Goal: Transaction & Acquisition: Purchase product/service

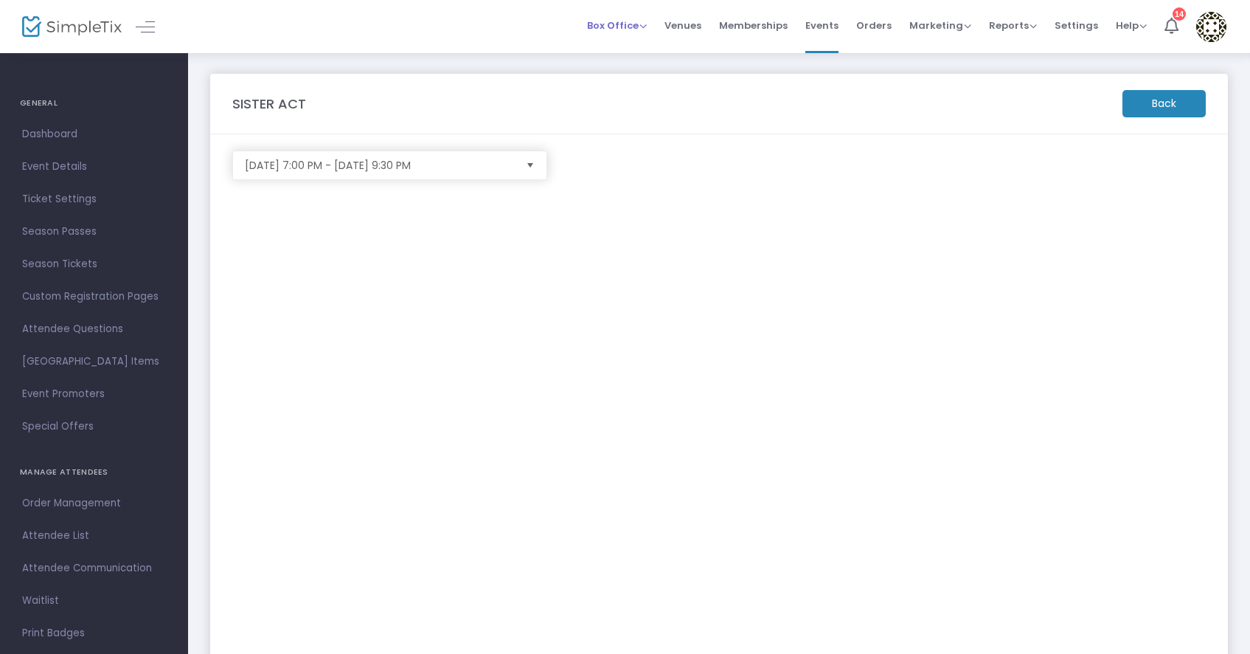
click at [631, 19] on span "Box Office" at bounding box center [617, 25] width 60 height 14
click at [627, 46] on li "Sell Tickets" at bounding box center [639, 49] width 105 height 29
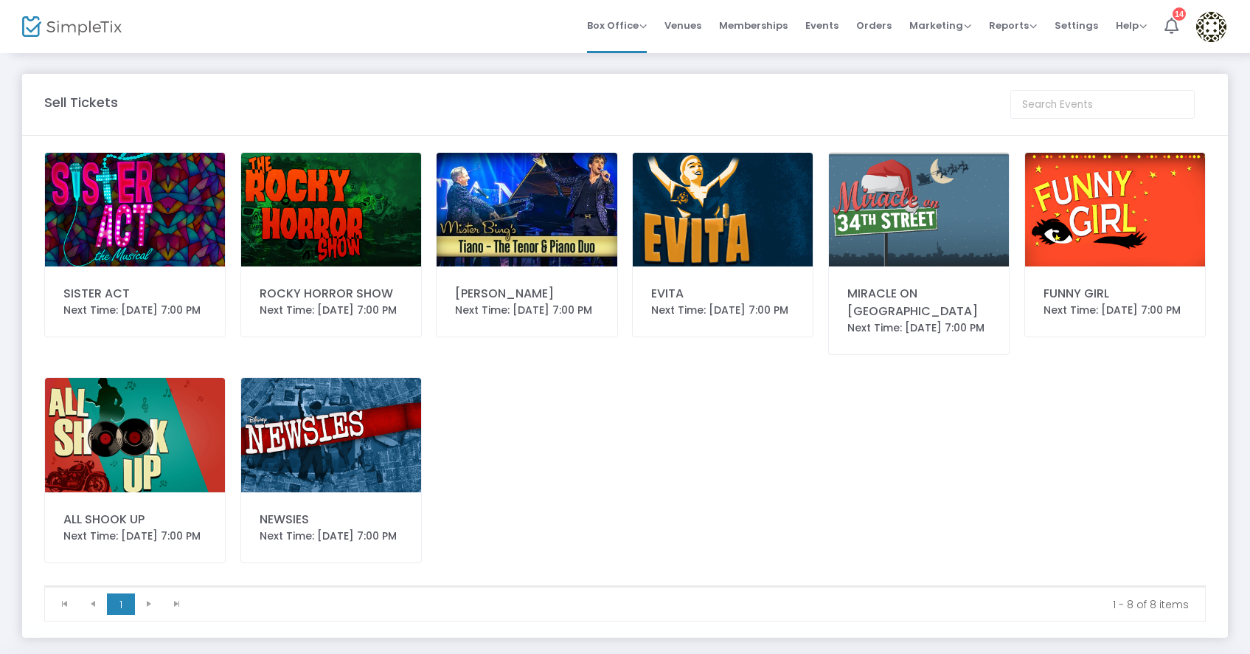
click at [115, 202] on img at bounding box center [135, 210] width 180 height 114
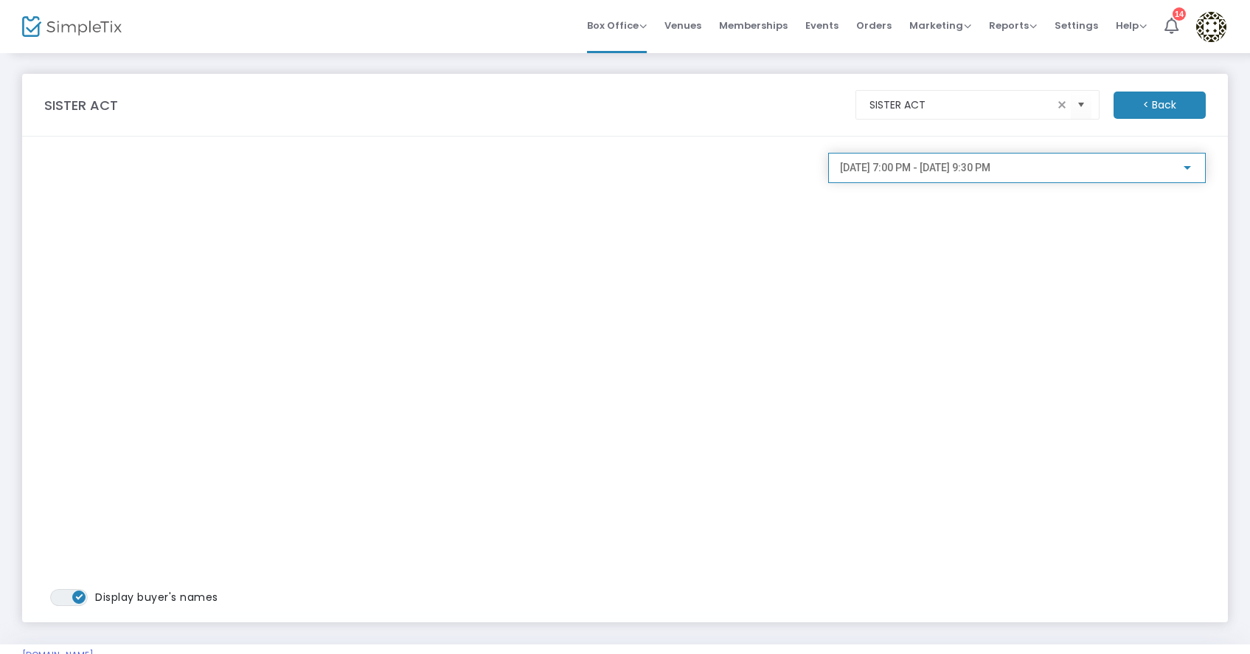
click at [1185, 173] on div at bounding box center [1187, 168] width 13 height 12
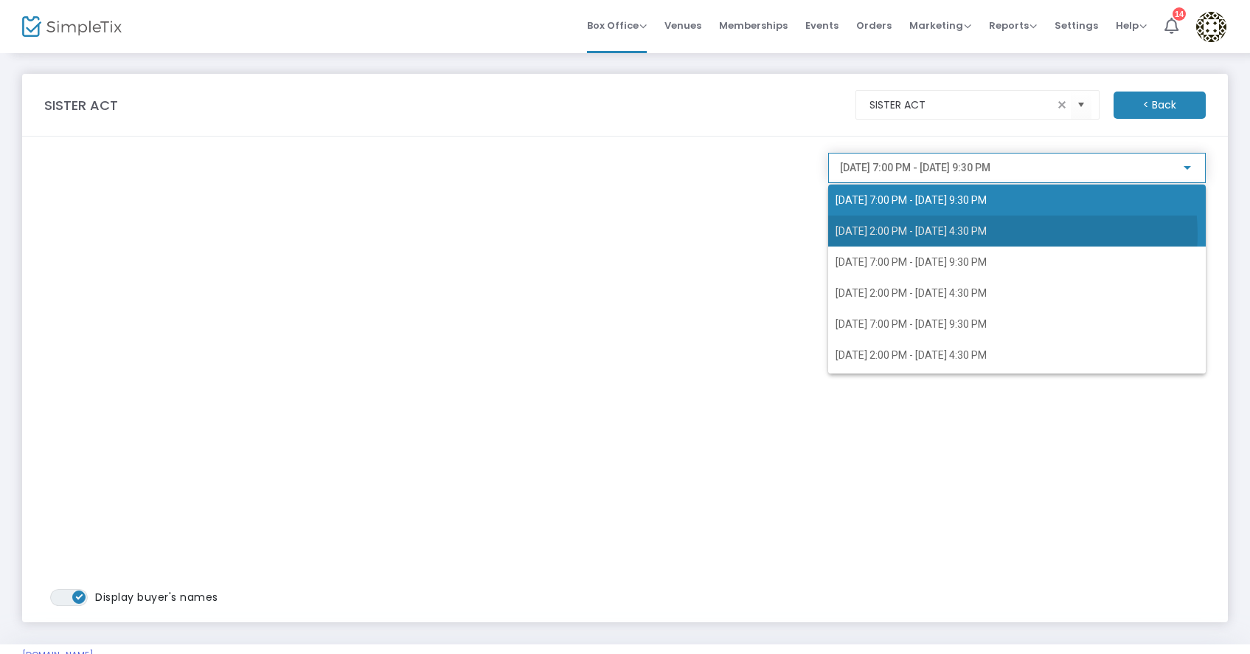
click at [987, 234] on span "8/16/2025 @ 2:00 PM - 8/16/2025 @ 4:30 PM" at bounding box center [911, 231] width 151 height 12
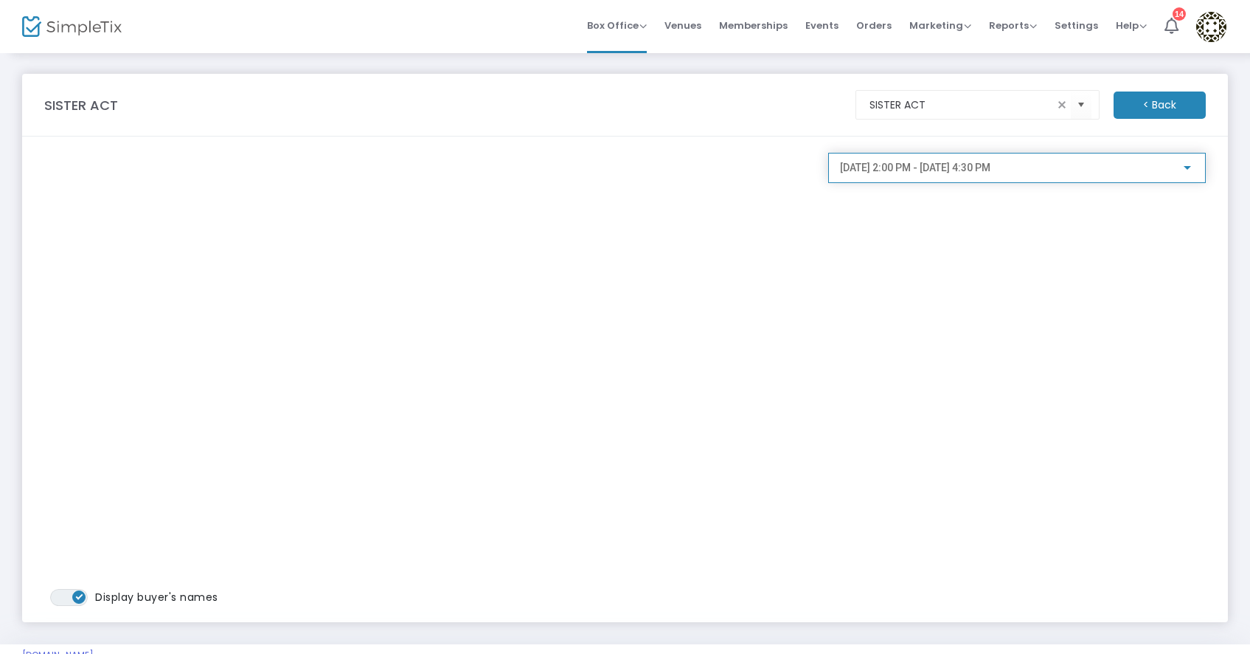
click at [1188, 162] on div at bounding box center [1187, 168] width 13 height 12
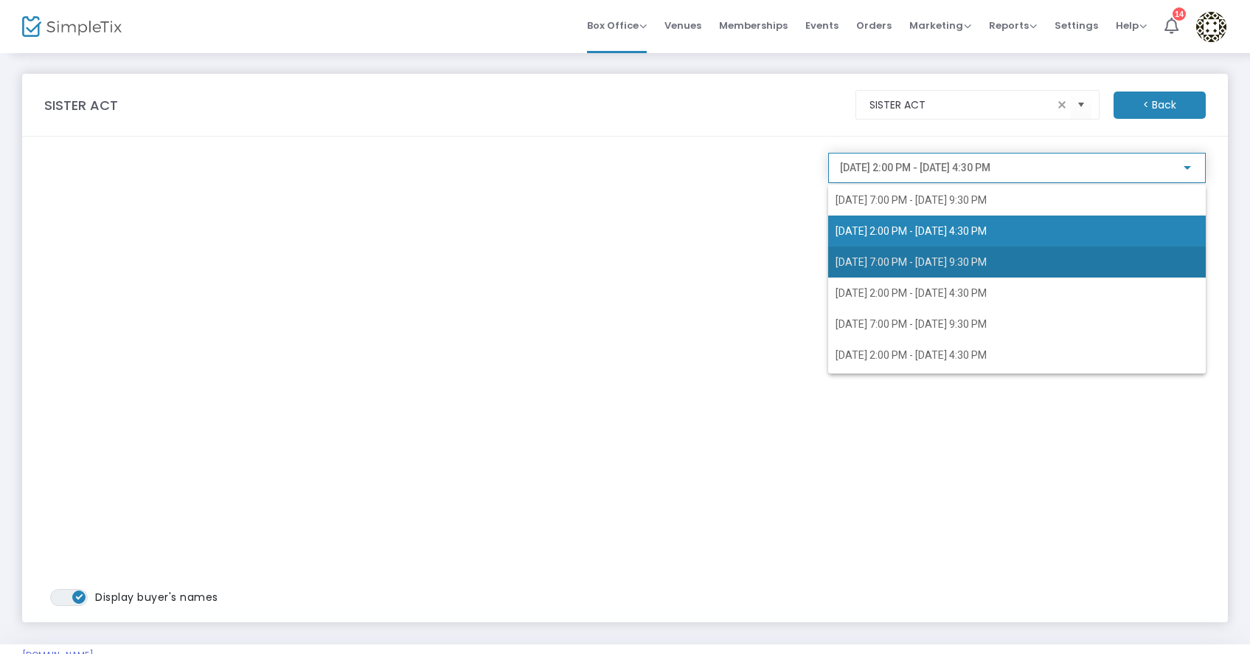
click at [1110, 258] on span "8/16/2025 @ 7:00 PM - 8/16/2025 @ 9:30 PM" at bounding box center [1017, 261] width 363 height 31
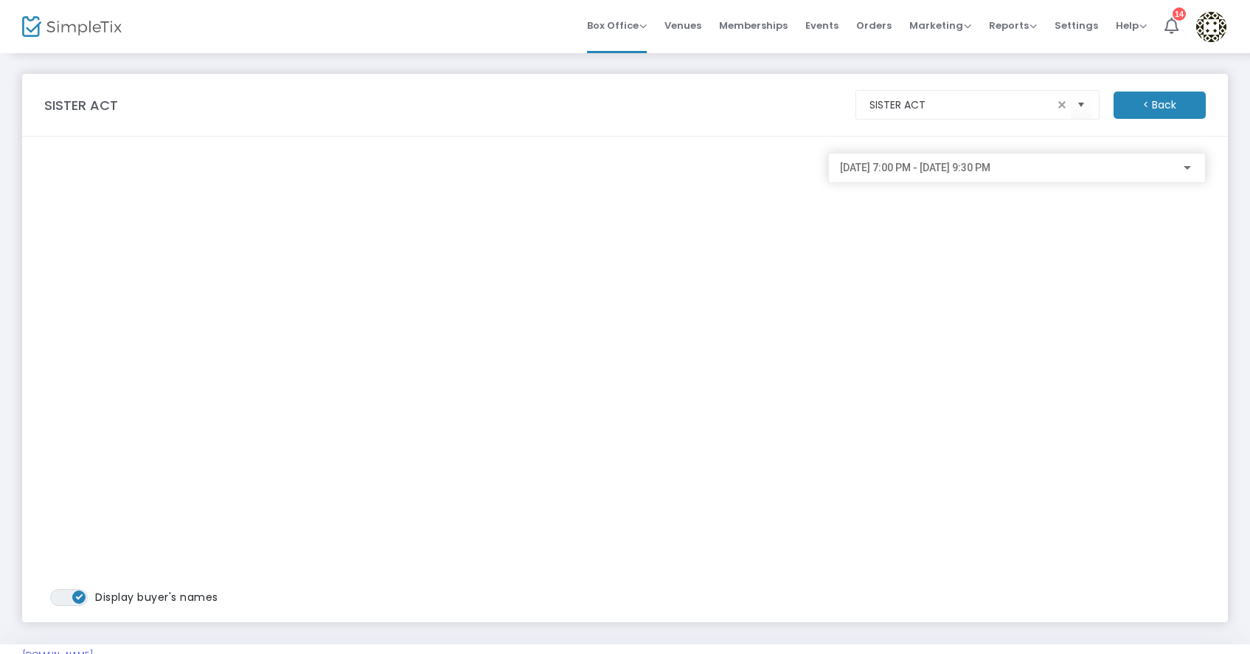
click at [1202, 167] on div "8/16/2025 @ 7:00 PM - 8/16/2025 @ 9:30 PM" at bounding box center [1017, 168] width 378 height 30
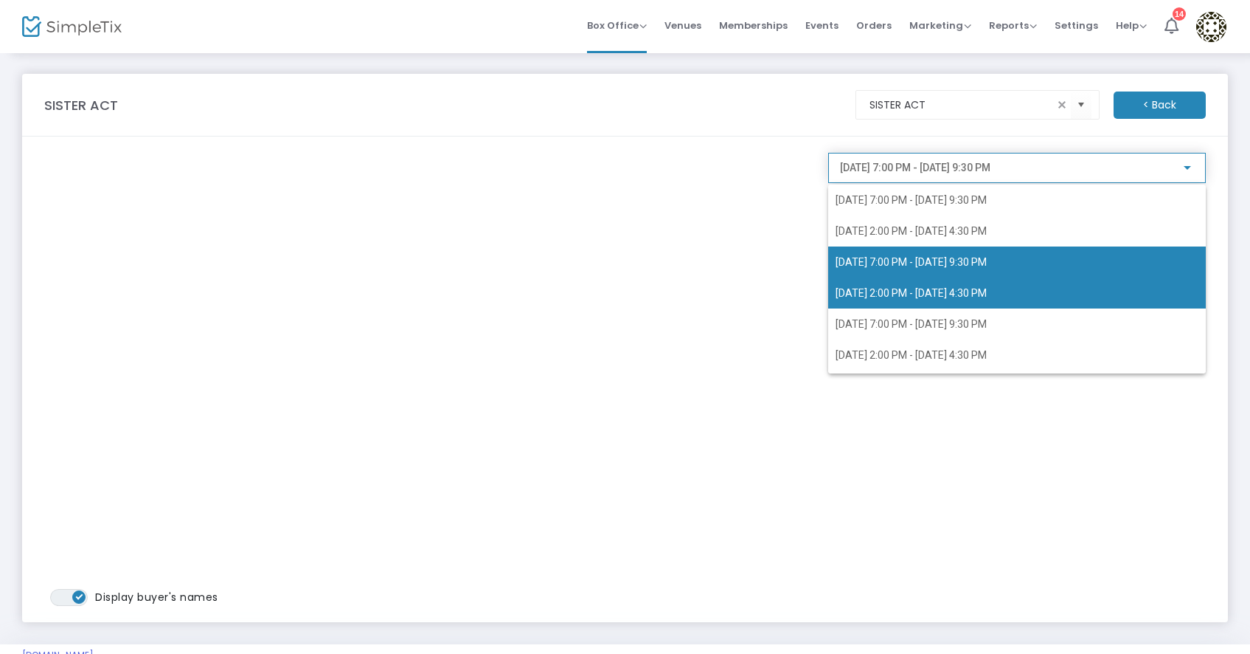
click at [1092, 302] on span "8/17/2025 @ 2:00 PM - 8/17/2025 @ 4:30 PM" at bounding box center [1017, 292] width 363 height 31
